Goal: Entertainment & Leisure: Consume media (video, audio)

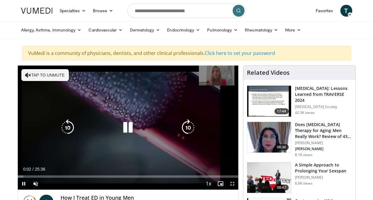
click at [43, 75] on button "Tap to unmute" at bounding box center [44, 75] width 47 height 12
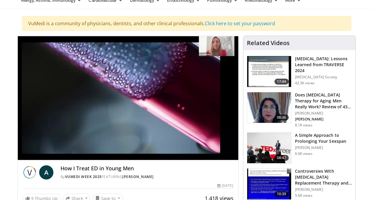
scroll to position [30, 0]
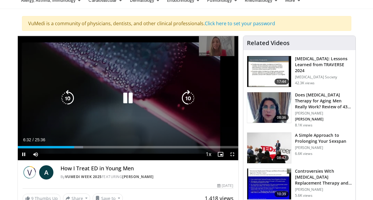
click at [126, 100] on icon "Video Player" at bounding box center [128, 98] width 17 height 17
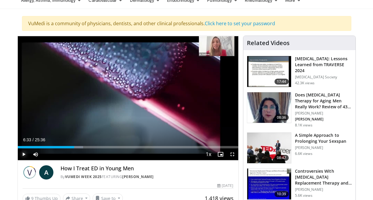
click at [24, 155] on span "Video Player" at bounding box center [24, 154] width 12 height 12
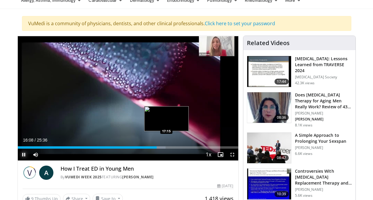
click at [166, 146] on div "Loaded : 67.05% 16:08 17:15" at bounding box center [128, 146] width 221 height 6
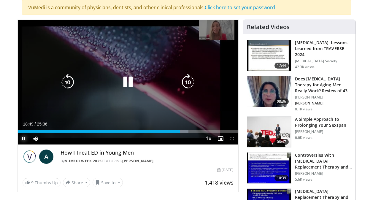
scroll to position [59, 0]
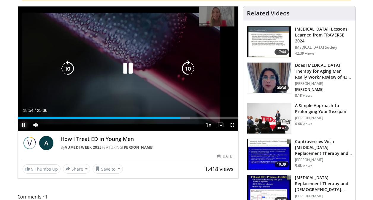
click at [186, 116] on div "Loaded : 78.12% 18:54 19:21" at bounding box center [128, 116] width 221 height 6
click at [128, 67] on icon "Video Player" at bounding box center [128, 68] width 17 height 17
